Goal: Task Accomplishment & Management: Use online tool/utility

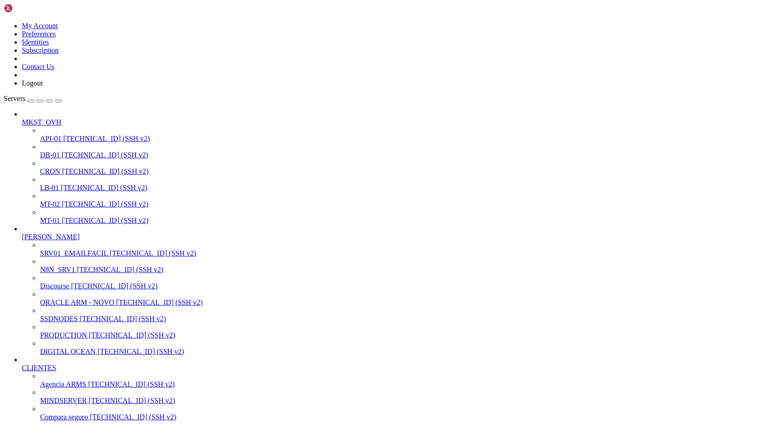
click at [58, 323] on span "SSDNODES" at bounding box center [59, 319] width 38 height 8
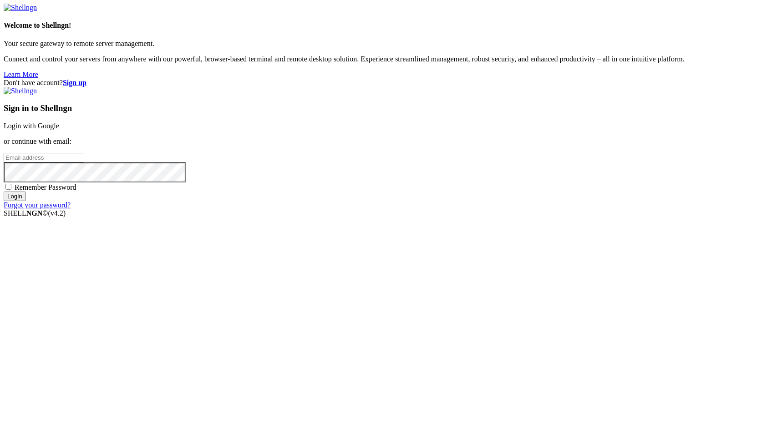
type input "leonardoborlot@gmail.com"
click at [26, 201] on input "Login" at bounding box center [15, 197] width 22 height 10
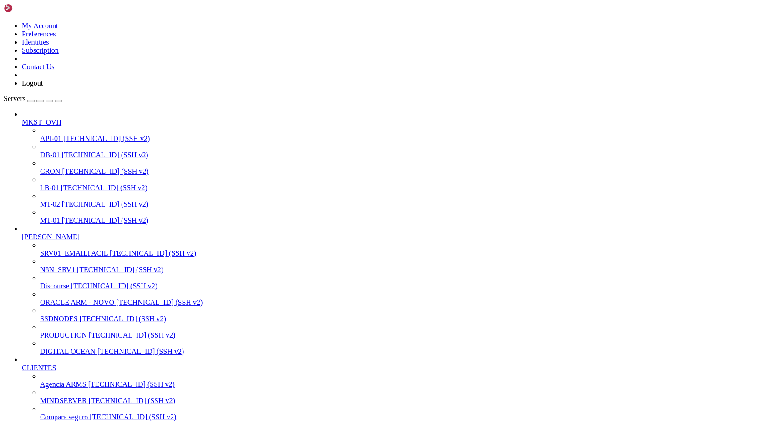
drag, startPoint x: 271, startPoint y: 814, endPoint x: 331, endPoint y: 818, distance: 60.2
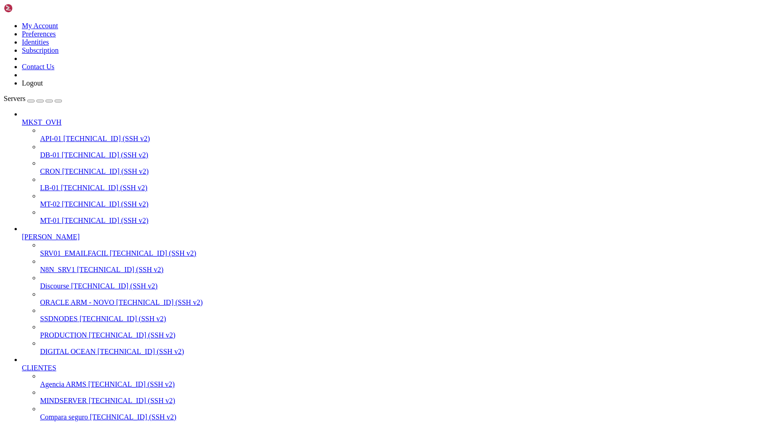
drag, startPoint x: 277, startPoint y: 1026, endPoint x: 330, endPoint y: 1082, distance: 76.3
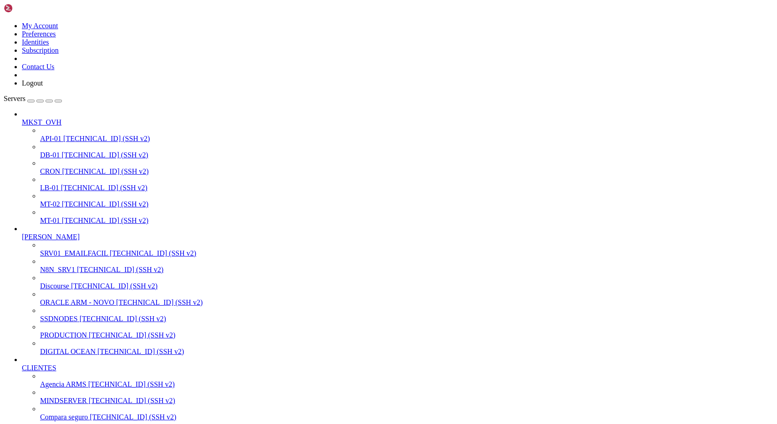
scroll to position [9083, 0]
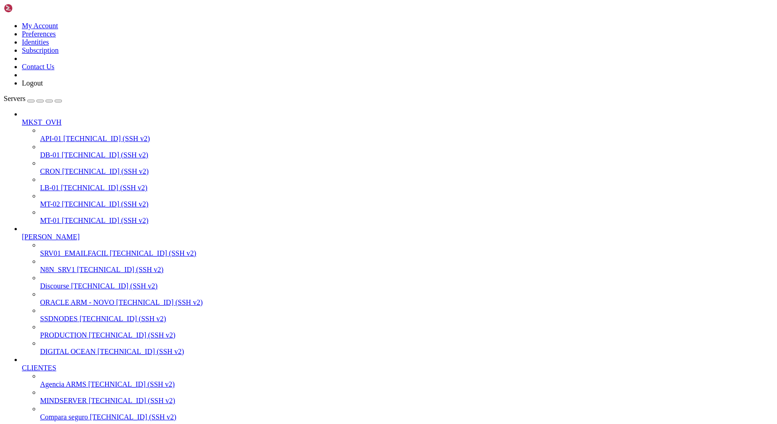
scroll to position [14304, 0]
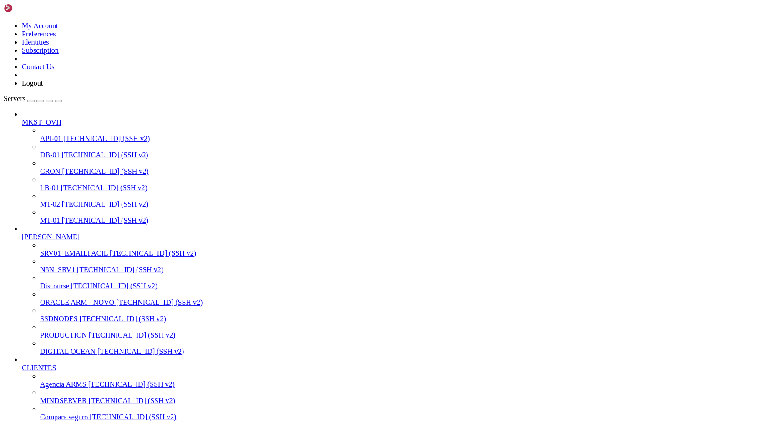
scroll to position [14584, 0]
click at [52, 339] on span "PRODUCTION" at bounding box center [63, 335] width 47 height 8
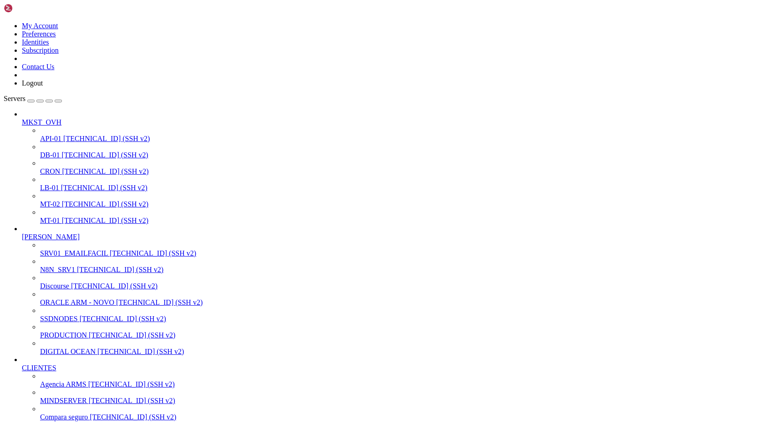
scroll to position [14693, 0]
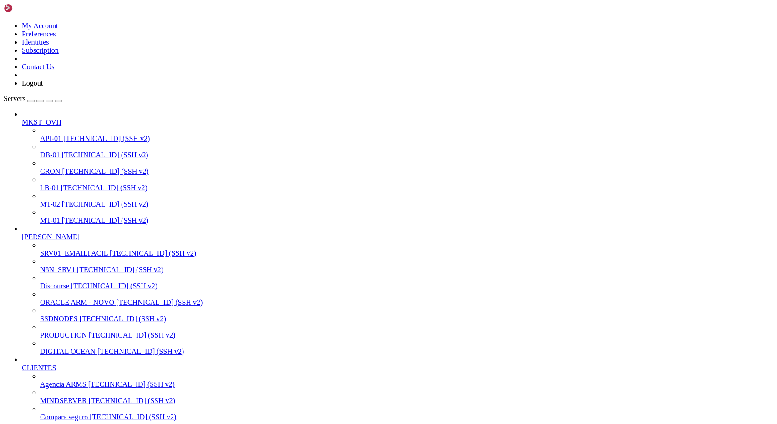
drag, startPoint x: 101, startPoint y: 1027, endPoint x: 214, endPoint y: 1030, distance: 112.5
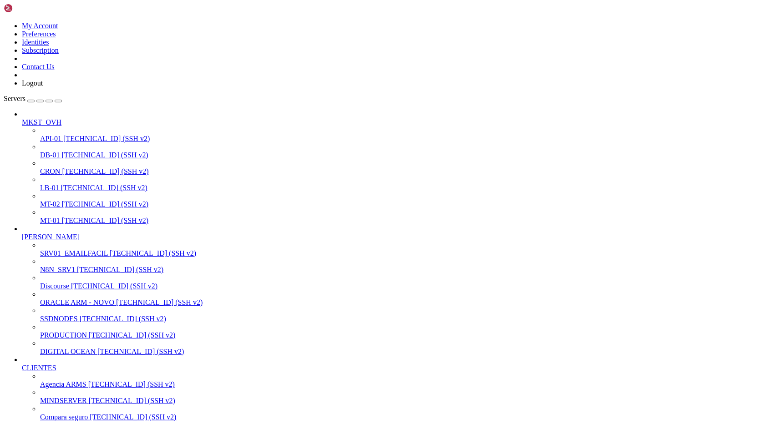
drag, startPoint x: 26, startPoint y: 1089, endPoint x: 99, endPoint y: 1089, distance: 72.8
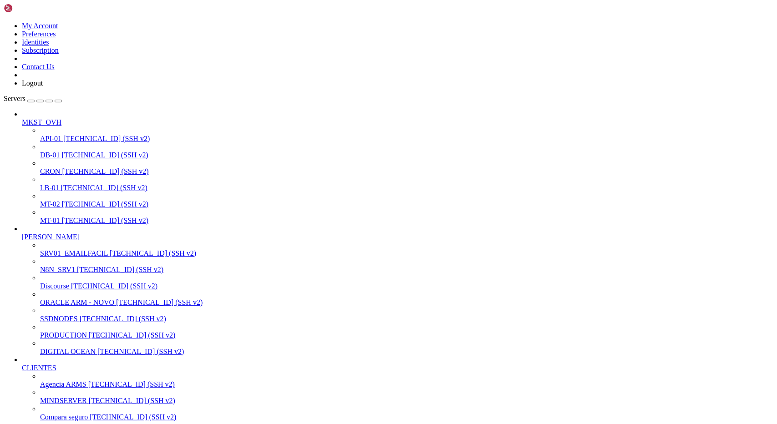
click at [70, 323] on link "SSDNODES 199.241.139.180 (SSH v2)" at bounding box center [406, 319] width 733 height 8
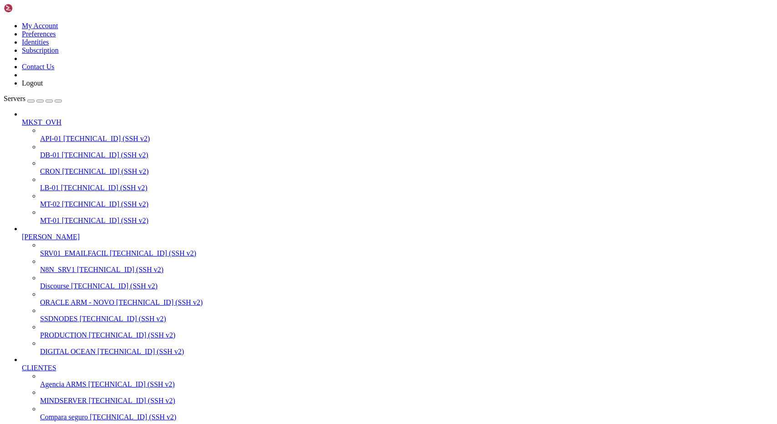
scroll to position [1277, 0]
drag, startPoint x: 12, startPoint y: 1058, endPoint x: 218, endPoint y: 1090, distance: 208.2
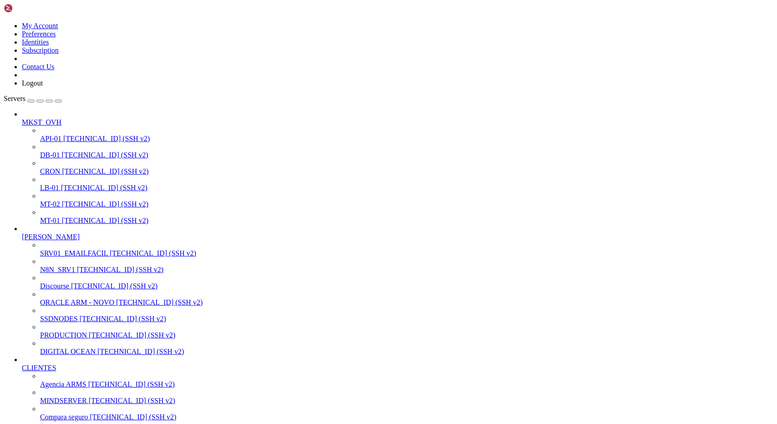
scroll to position [20542, 0]
drag, startPoint x: 7, startPoint y: 1292, endPoint x: 317, endPoint y: 1371, distance: 319.5
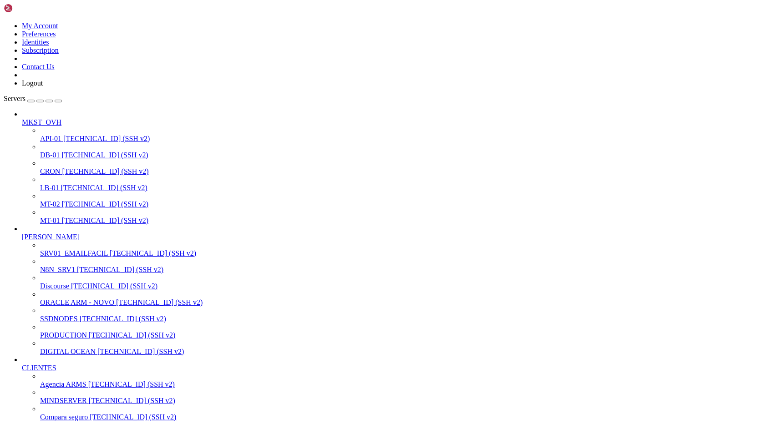
drag, startPoint x: 9, startPoint y: 1283, endPoint x: 160, endPoint y: 1369, distance: 173.6
drag, startPoint x: 23, startPoint y: 972, endPoint x: 179, endPoint y: 972, distance: 156.6
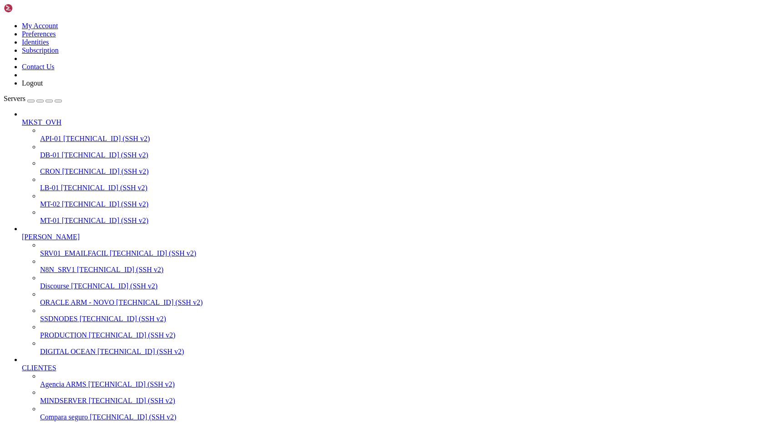
drag, startPoint x: 179, startPoint y: 972, endPoint x: 29, endPoint y: 956, distance: 151.5
drag, startPoint x: 29, startPoint y: 956, endPoint x: 169, endPoint y: 962, distance: 140.3
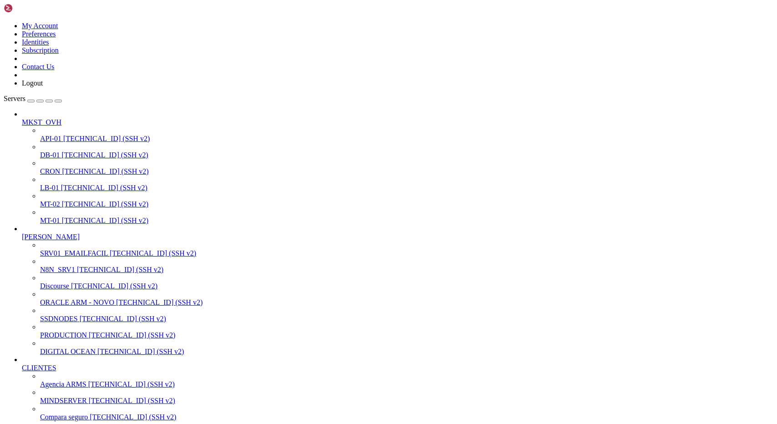
drag, startPoint x: 28, startPoint y: 1067, endPoint x: 127, endPoint y: 1067, distance: 98.3
drag, startPoint x: 127, startPoint y: 1067, endPoint x: 28, endPoint y: 1063, distance: 98.4
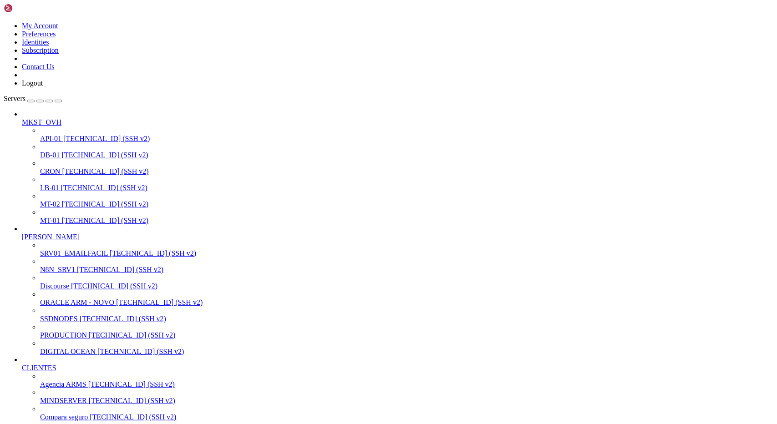
drag, startPoint x: 28, startPoint y: 948, endPoint x: 137, endPoint y: 953, distance: 109.3
drag, startPoint x: 149, startPoint y: 942, endPoint x: 242, endPoint y: 961, distance: 94.7
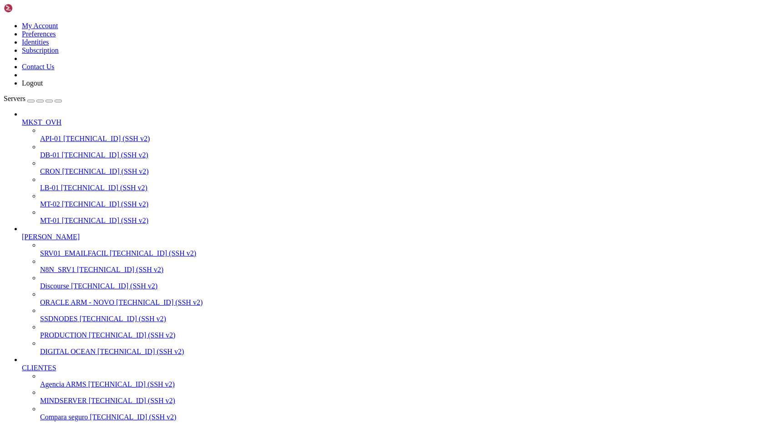
drag, startPoint x: 91, startPoint y: 989, endPoint x: 192, endPoint y: 986, distance: 100.2
drag, startPoint x: 134, startPoint y: 1029, endPoint x: 262, endPoint y: 1031, distance: 127.9
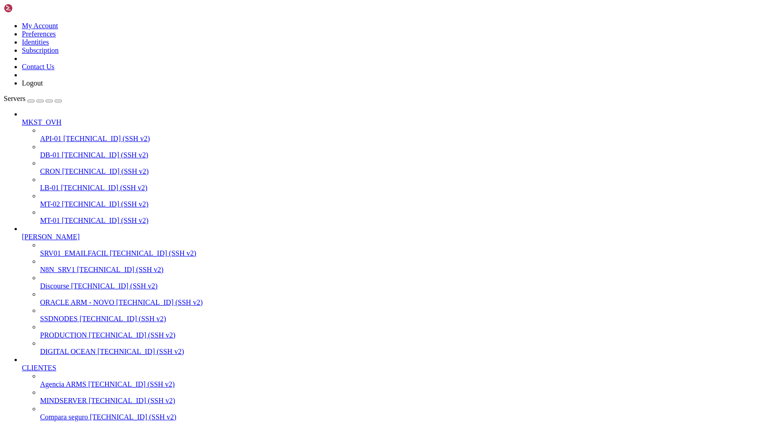
drag, startPoint x: 135, startPoint y: 1053, endPoint x: 258, endPoint y: 1055, distance: 122.9
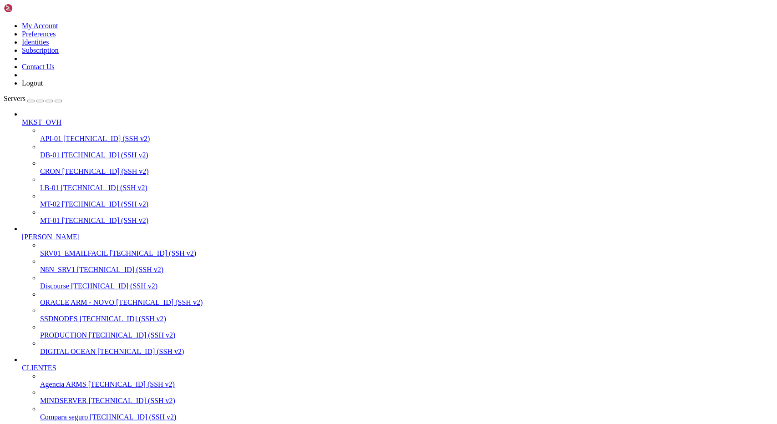
drag, startPoint x: 145, startPoint y: 1073, endPoint x: 239, endPoint y: 1073, distance: 94.7
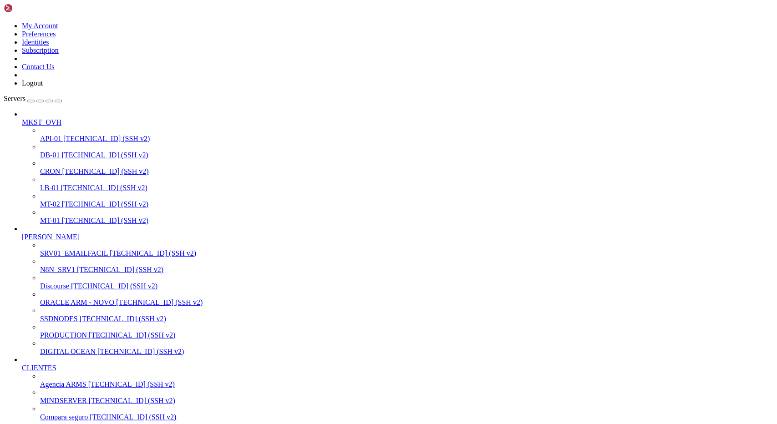
drag, startPoint x: 8, startPoint y: 1222, endPoint x: 232, endPoint y: 1371, distance: 269.1
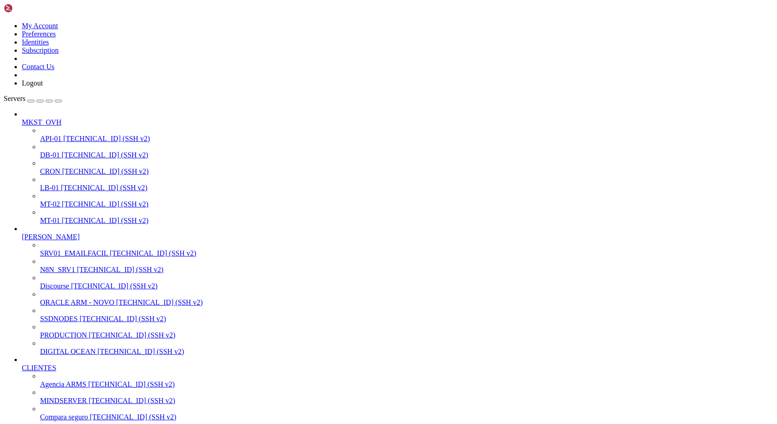
scroll to position [4588, 0]
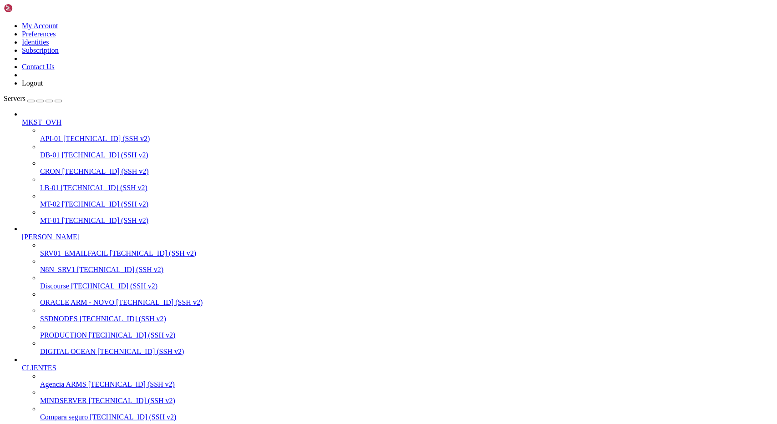
scroll to position [2692, 0]
drag, startPoint x: 7, startPoint y: 1190, endPoint x: 282, endPoint y: 1369, distance: 328.2
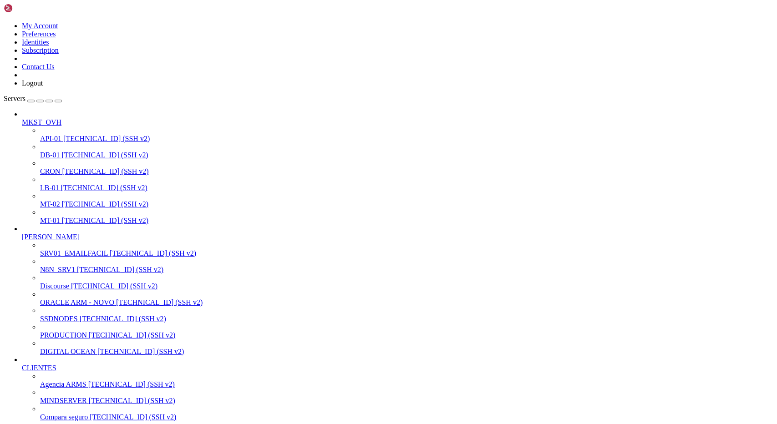
drag, startPoint x: 6, startPoint y: 1191, endPoint x: 227, endPoint y: 1347, distance: 270.4
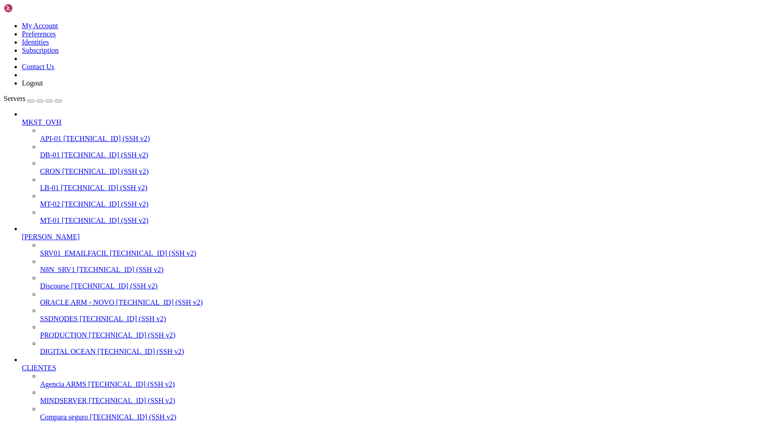
drag, startPoint x: 10, startPoint y: 1191, endPoint x: 258, endPoint y: 1376, distance: 309.3
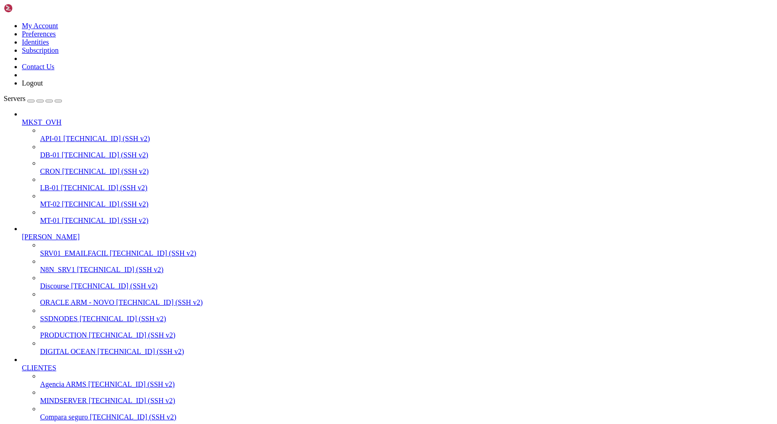
drag, startPoint x: 6, startPoint y: 1155, endPoint x: 12, endPoint y: 1184, distance: 29.3
drag, startPoint x: 6, startPoint y: 1159, endPoint x: 79, endPoint y: 1216, distance: 92.1
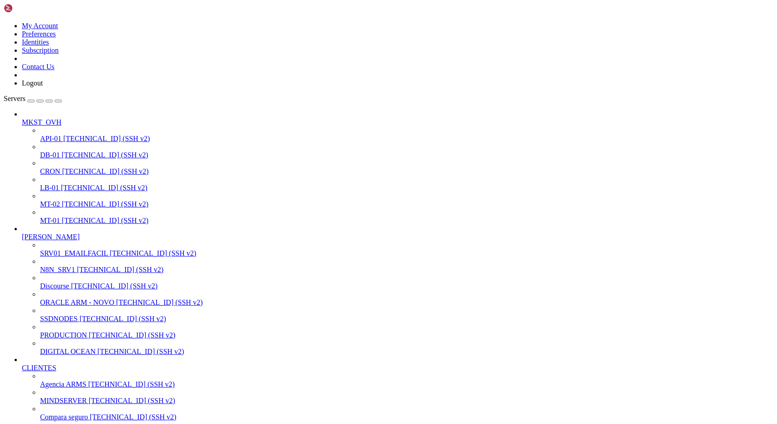
drag, startPoint x: 9, startPoint y: 1161, endPoint x: 163, endPoint y: 1378, distance: 266.1
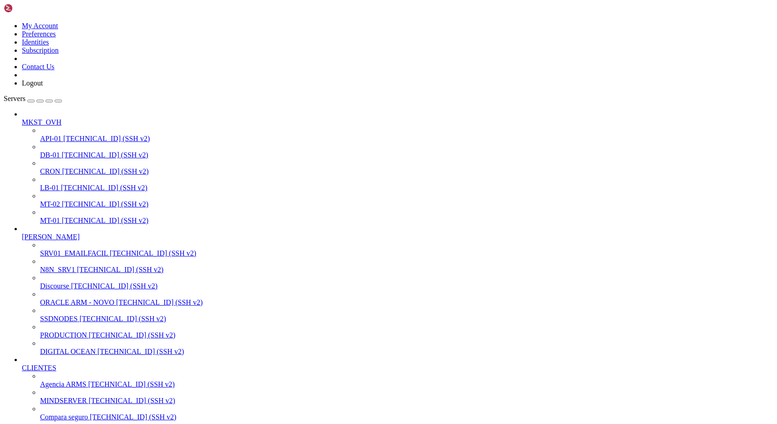
drag, startPoint x: 125, startPoint y: 1373, endPoint x: 9, endPoint y: 1179, distance: 226.4
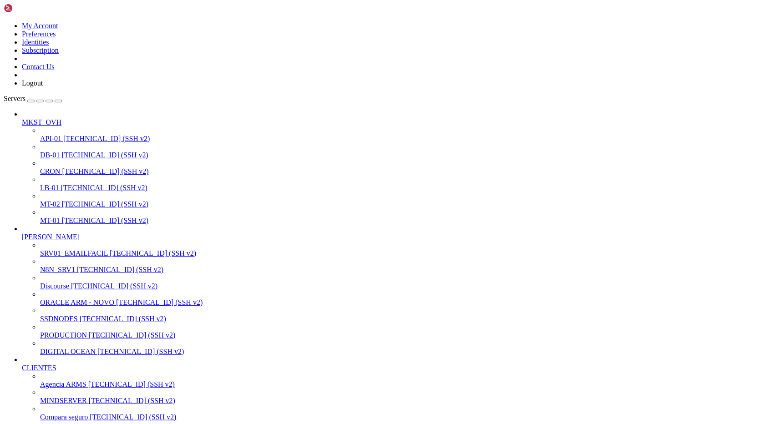
scroll to position [9, 2]
drag, startPoint x: 10, startPoint y: 1018, endPoint x: 502, endPoint y: 1186, distance: 519.7
drag, startPoint x: 478, startPoint y: 1190, endPoint x: 5, endPoint y: 988, distance: 514.7
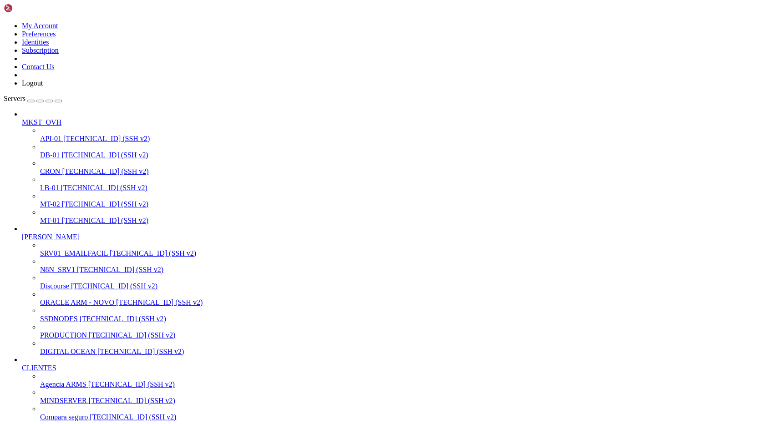
paste textarea "trine:mapping\n doctrine:migrations\n doctrine:query\n doctrine:schema at /var/…"
type textarea "trine:mapping\n doctrine:migrations\n doctrine:query\n doctrine:schema at /var/…"
paste textarea "trine:mapping\n doctrine:migrations\n doctrine:query\n doctrine:schema at /var/…"
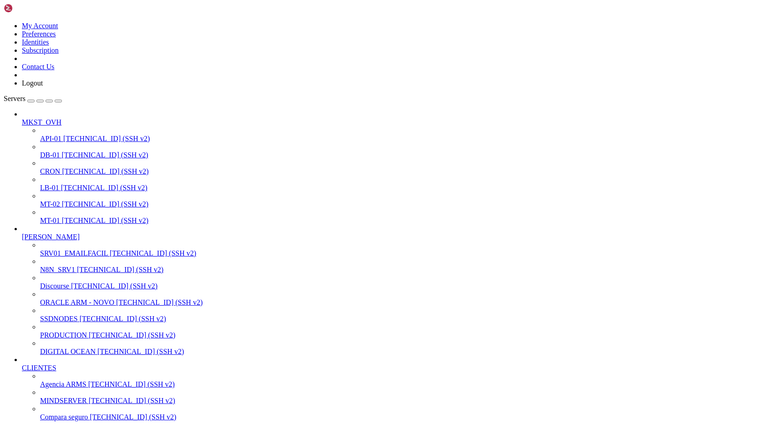
type textarea "trine:mapping\n doctrine:migrations\n doctrine:query\n doctrine:schema at /var/…"
